Goal: Navigation & Orientation: Find specific page/section

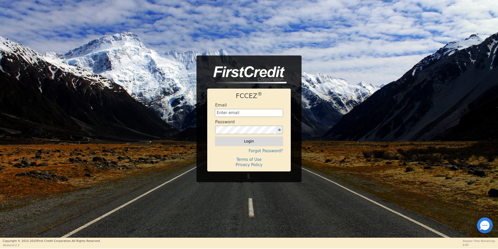
type input "[EMAIL_ADDRESS][DOMAIN_NAME]"
click at [251, 137] on button "Login" at bounding box center [249, 141] width 68 height 9
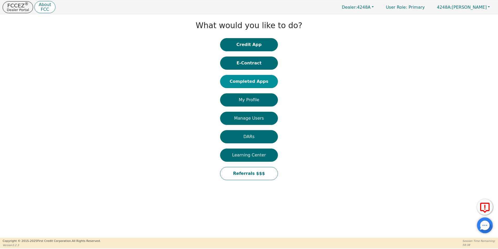
click at [255, 82] on button "Completed Apps" at bounding box center [249, 81] width 58 height 13
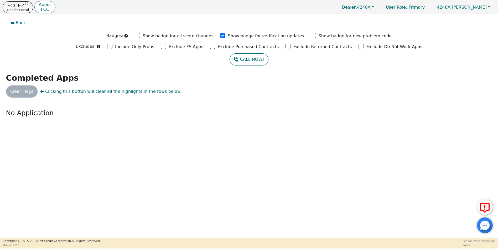
click at [17, 6] on p "FCCEZ ®" at bounding box center [18, 5] width 22 height 5
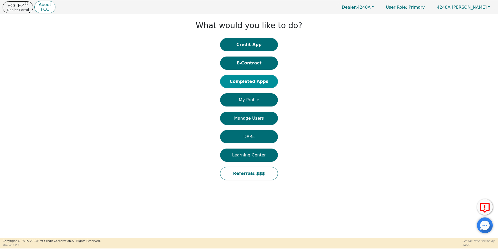
click at [257, 81] on button "Completed Apps" at bounding box center [249, 81] width 58 height 13
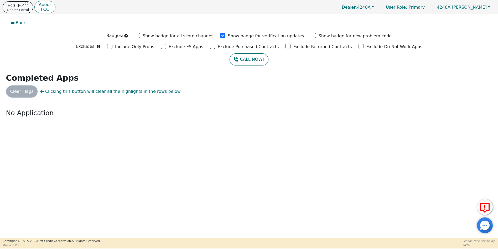
click at [16, 8] on p "Dealer Portal" at bounding box center [18, 9] width 22 height 3
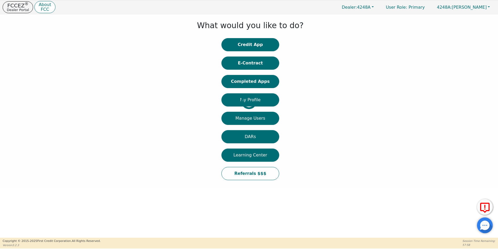
click at [4, 45] on div at bounding box center [4, 101] width 0 height 168
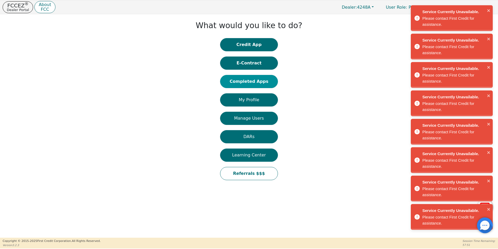
click at [253, 81] on button "Completed Apps" at bounding box center [249, 81] width 58 height 13
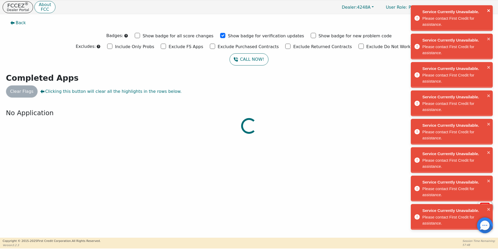
click at [489, 9] on icon "close" at bounding box center [489, 10] width 4 height 4
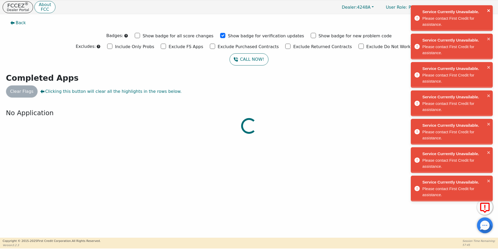
click at [489, 9] on icon "close" at bounding box center [489, 10] width 4 height 4
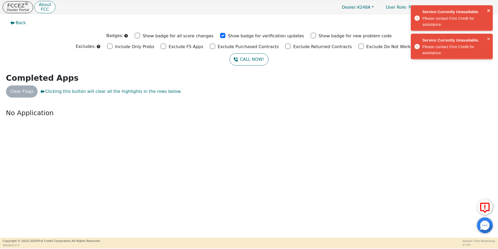
click at [488, 9] on icon "close" at bounding box center [489, 10] width 4 height 4
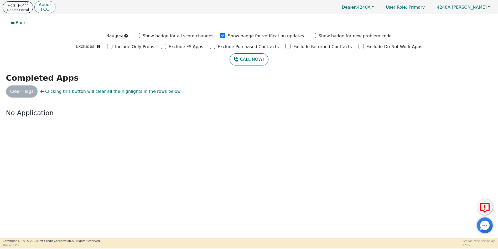
click at [19, 8] on p "Dealer Portal" at bounding box center [18, 9] width 22 height 3
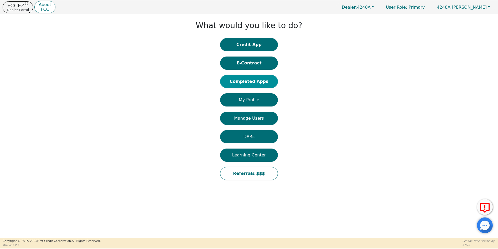
click at [251, 81] on button "Completed Apps" at bounding box center [249, 81] width 58 height 13
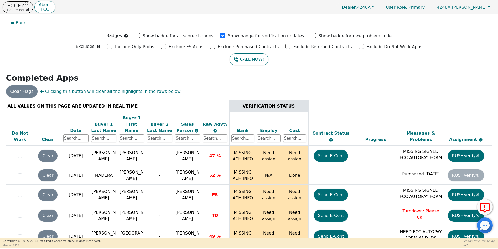
scroll to position [3366, 0]
